Goal: Task Accomplishment & Management: Use online tool/utility

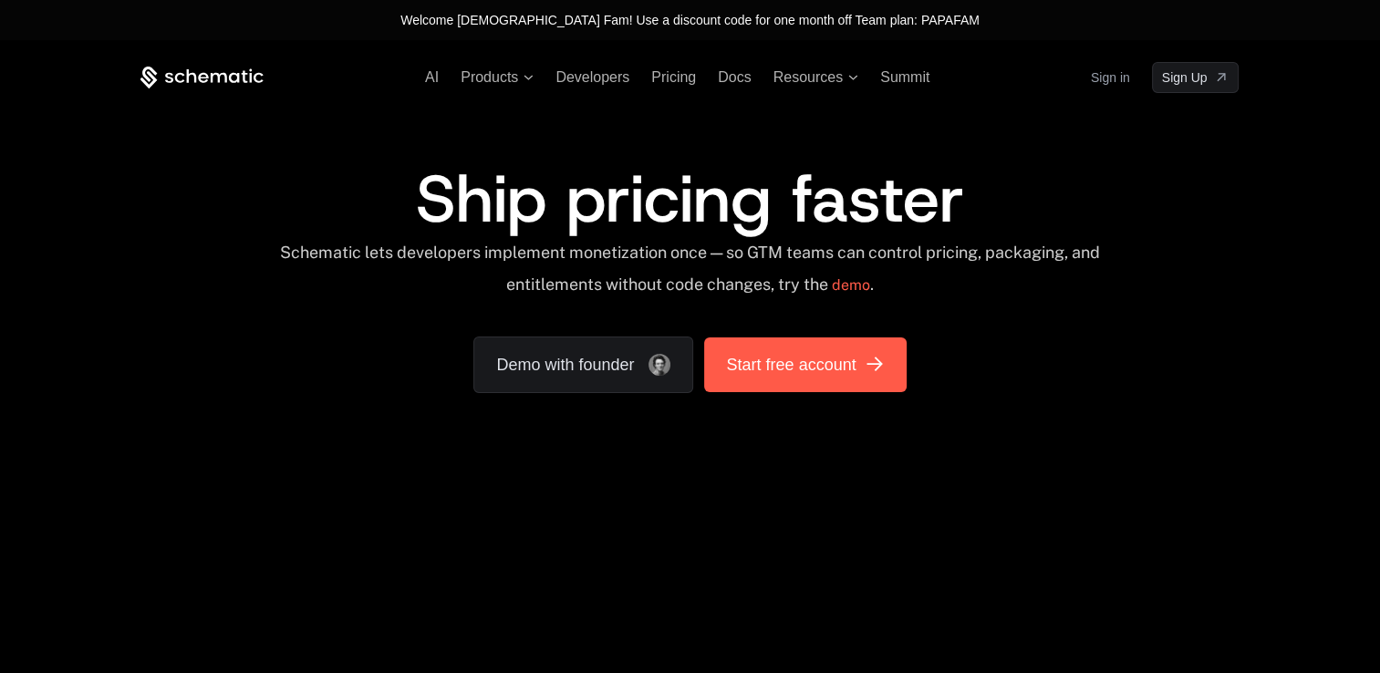
click at [821, 374] on span "Start free account" at bounding box center [791, 365] width 130 height 26
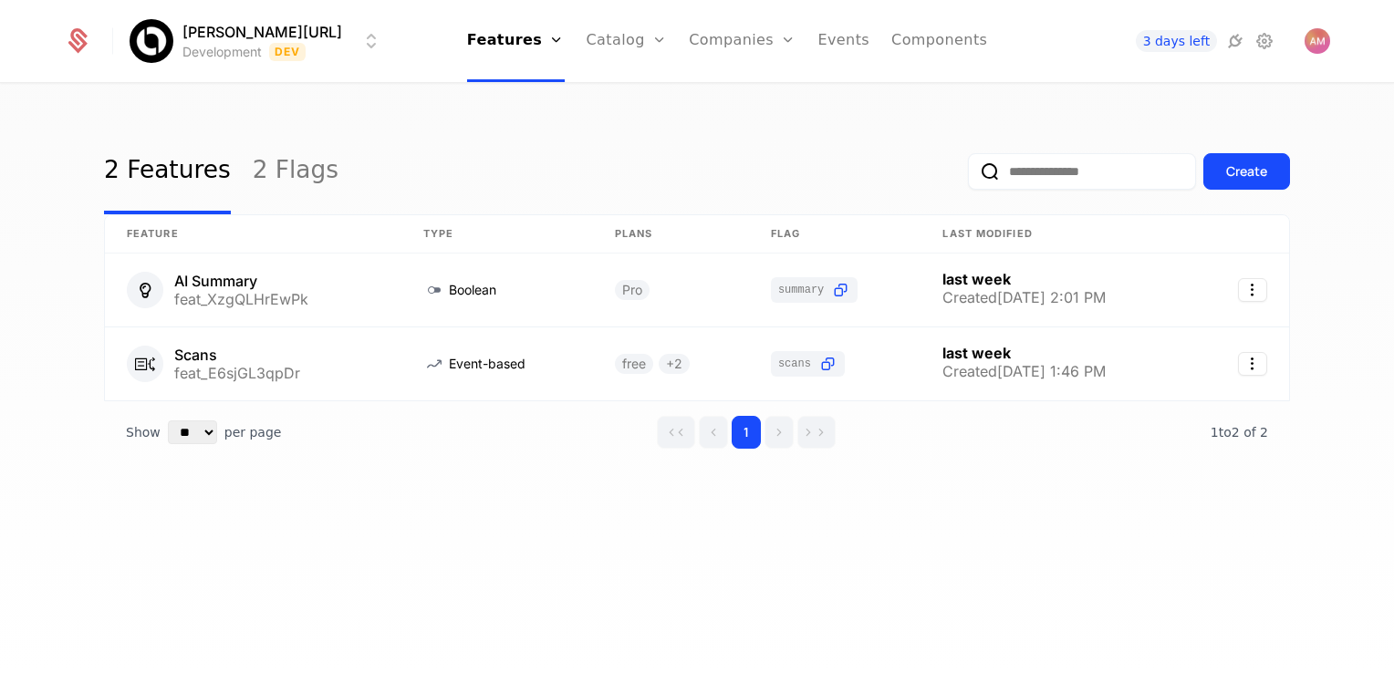
click at [73, 40] on icon at bounding box center [78, 36] width 17 height 17
